Goal: Task Accomplishment & Management: Manage account settings

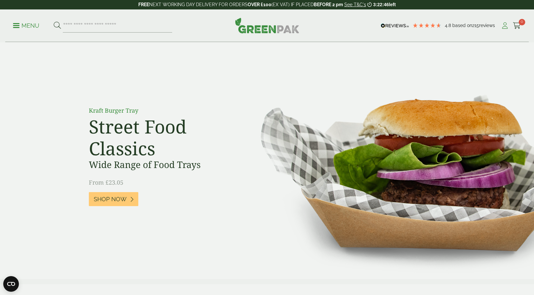
click at [502, 27] on icon at bounding box center [505, 25] width 8 height 7
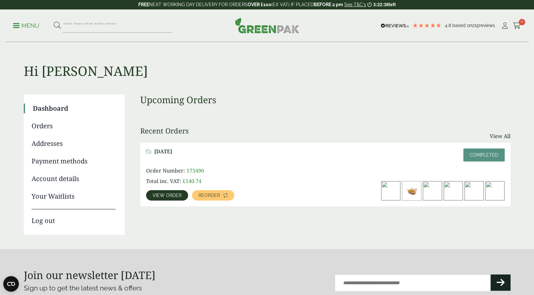
click at [177, 196] on span "View order" at bounding box center [167, 195] width 29 height 5
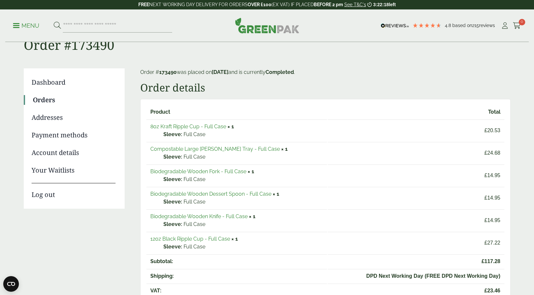
scroll to position [26, 0]
click at [53, 97] on link "Orders" at bounding box center [74, 100] width 83 height 10
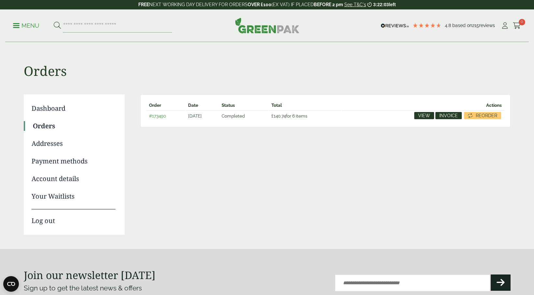
click at [453, 114] on span "Invoice" at bounding box center [448, 115] width 19 height 5
